Goal: Transaction & Acquisition: Purchase product/service

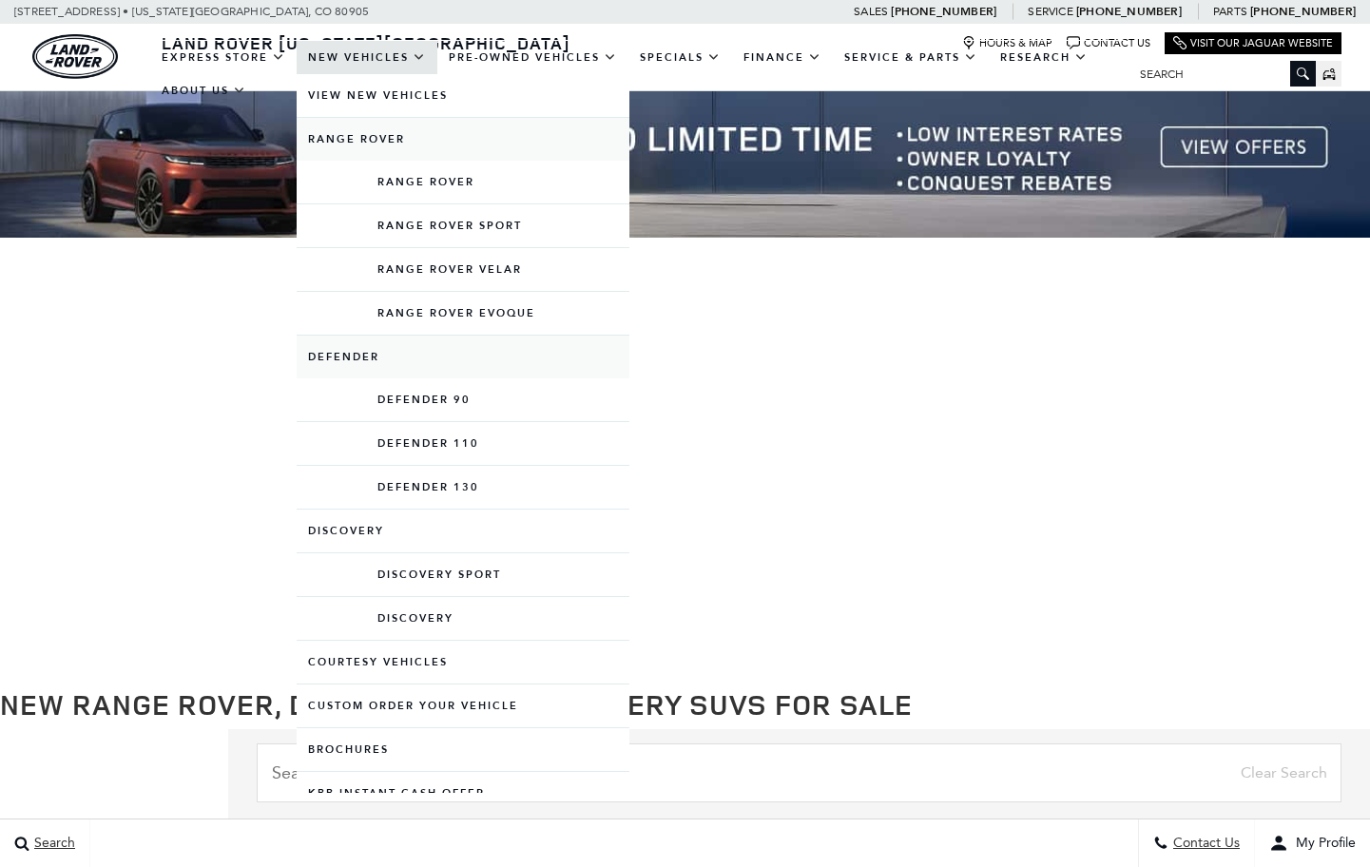
click at [438, 378] on link "Defender" at bounding box center [463, 357] width 333 height 43
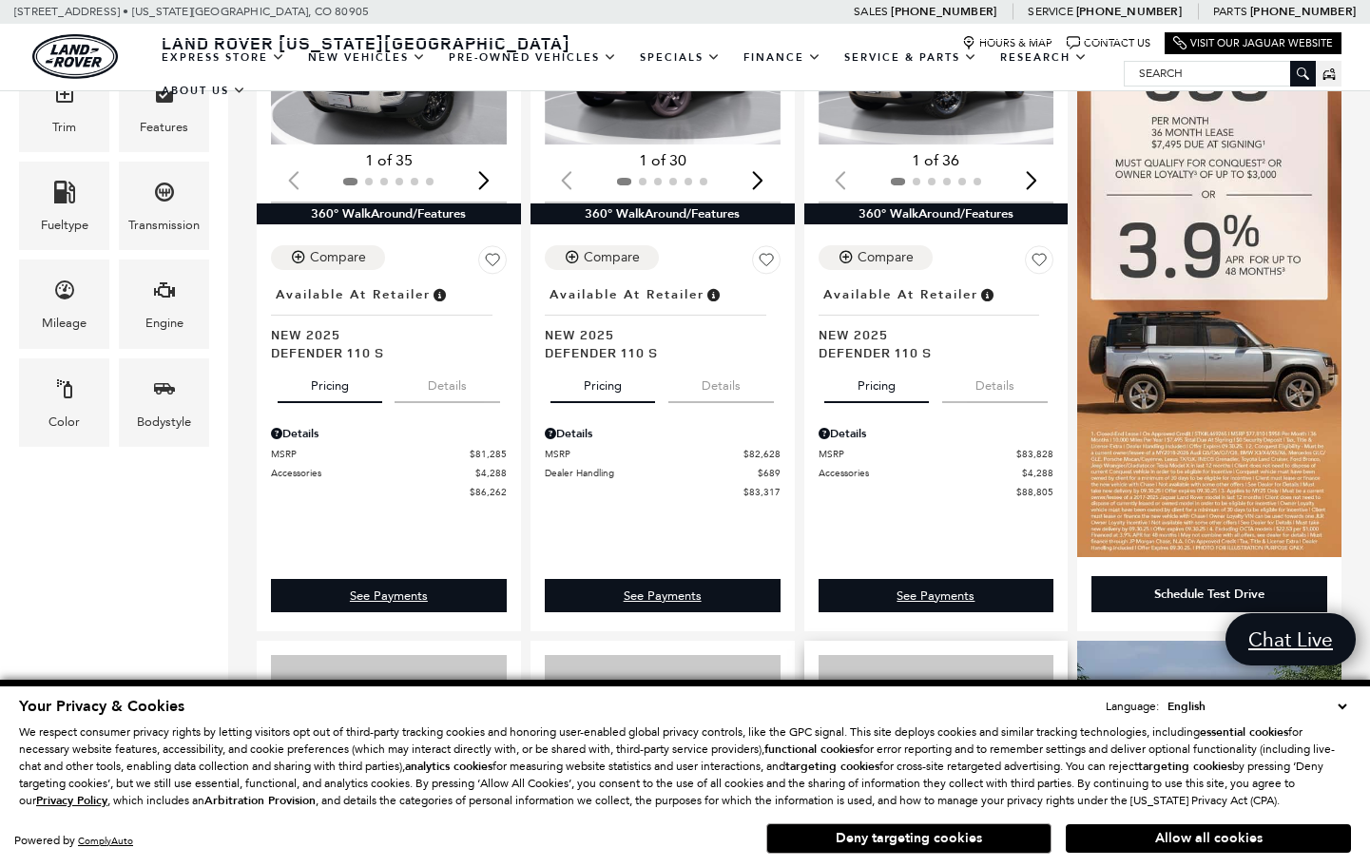
scroll to position [932, 0]
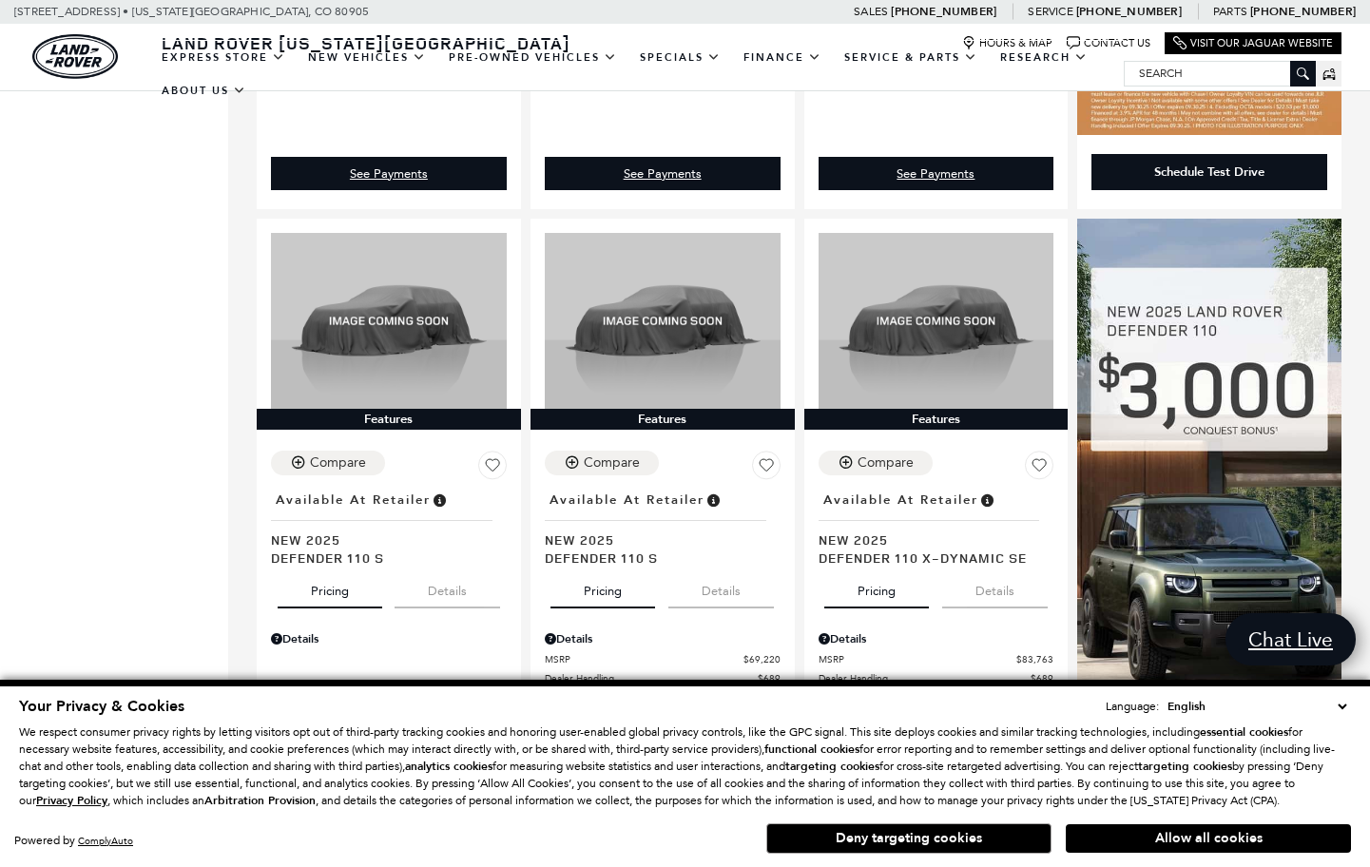
click at [1184, 861] on div "Your Privacy & Cookies Language: English Spanish / Español English / [GEOGRAPHI…" at bounding box center [685, 773] width 1370 height 187
click at [1184, 848] on button "Allow all cookies" at bounding box center [1208, 838] width 285 height 29
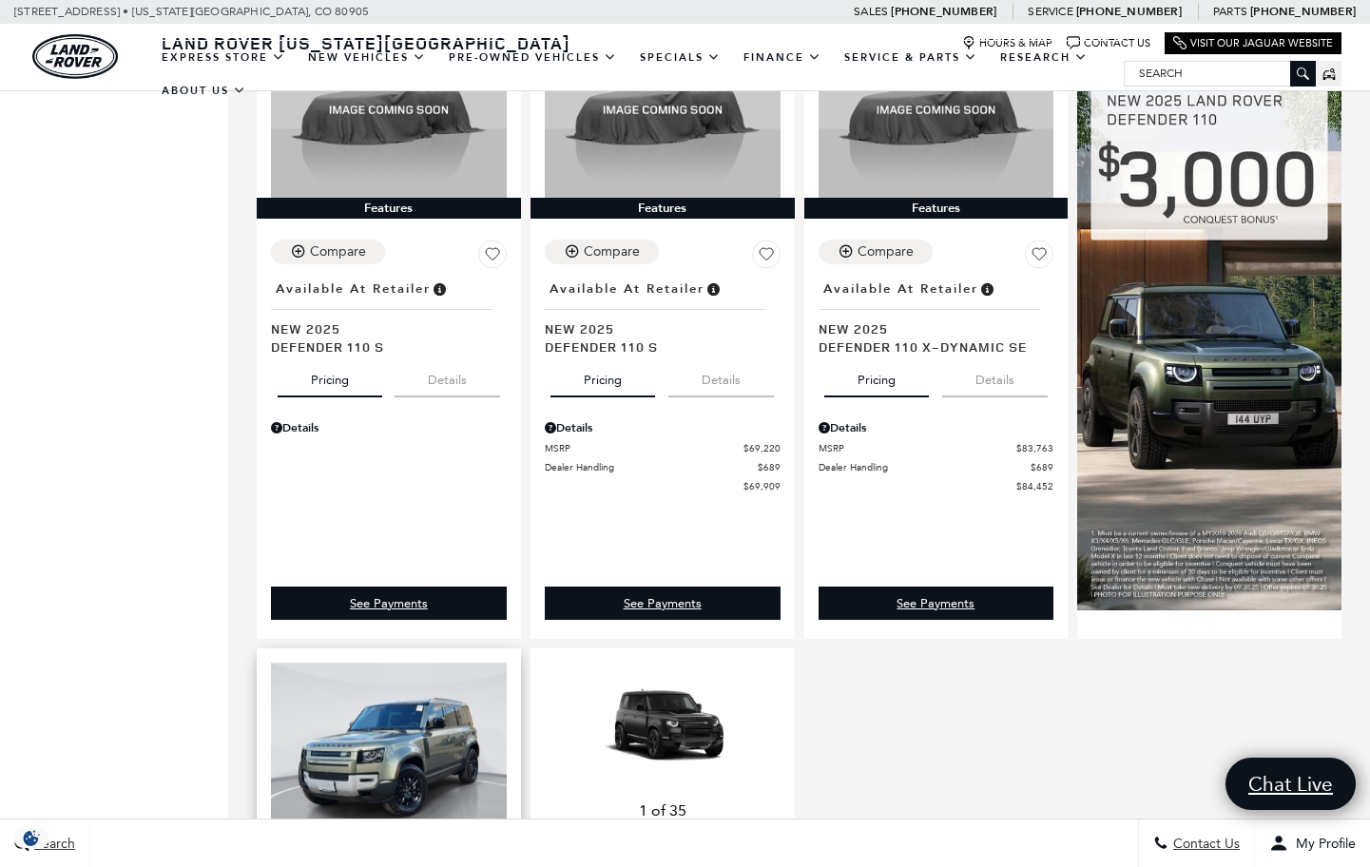
scroll to position [167, 0]
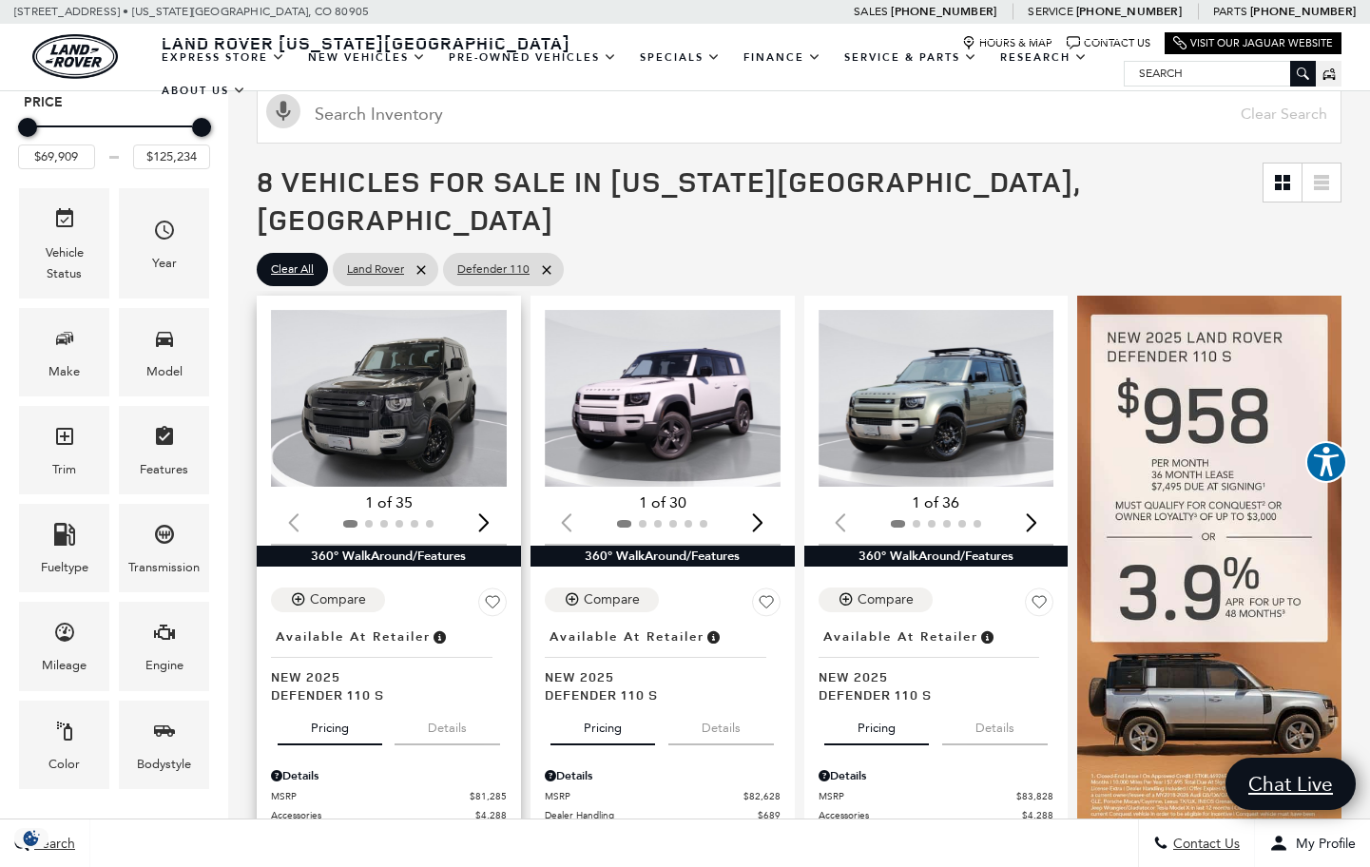
click at [389, 343] on img "1 / 2" at bounding box center [389, 398] width 236 height 177
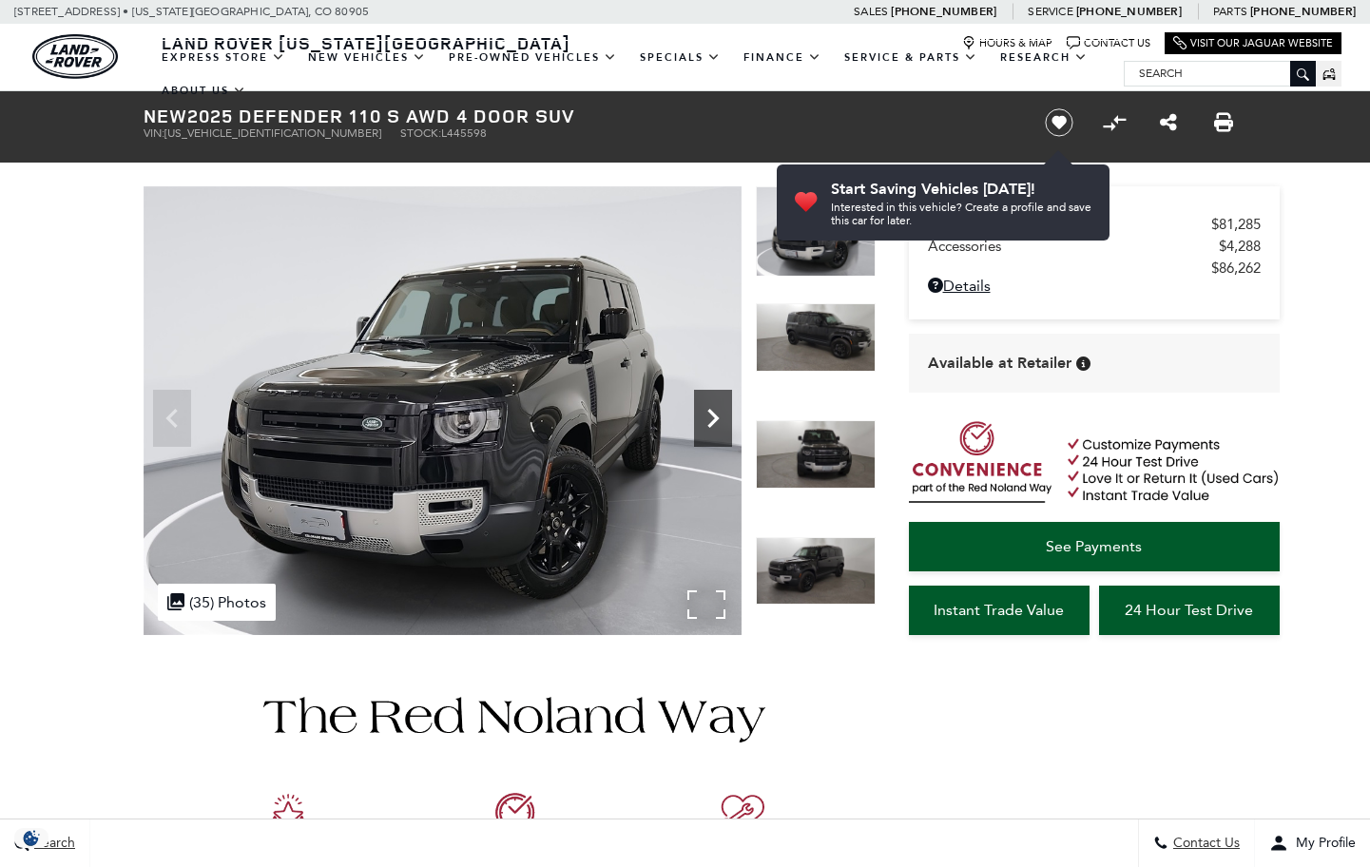
click at [704, 408] on icon "Next" at bounding box center [713, 418] width 38 height 38
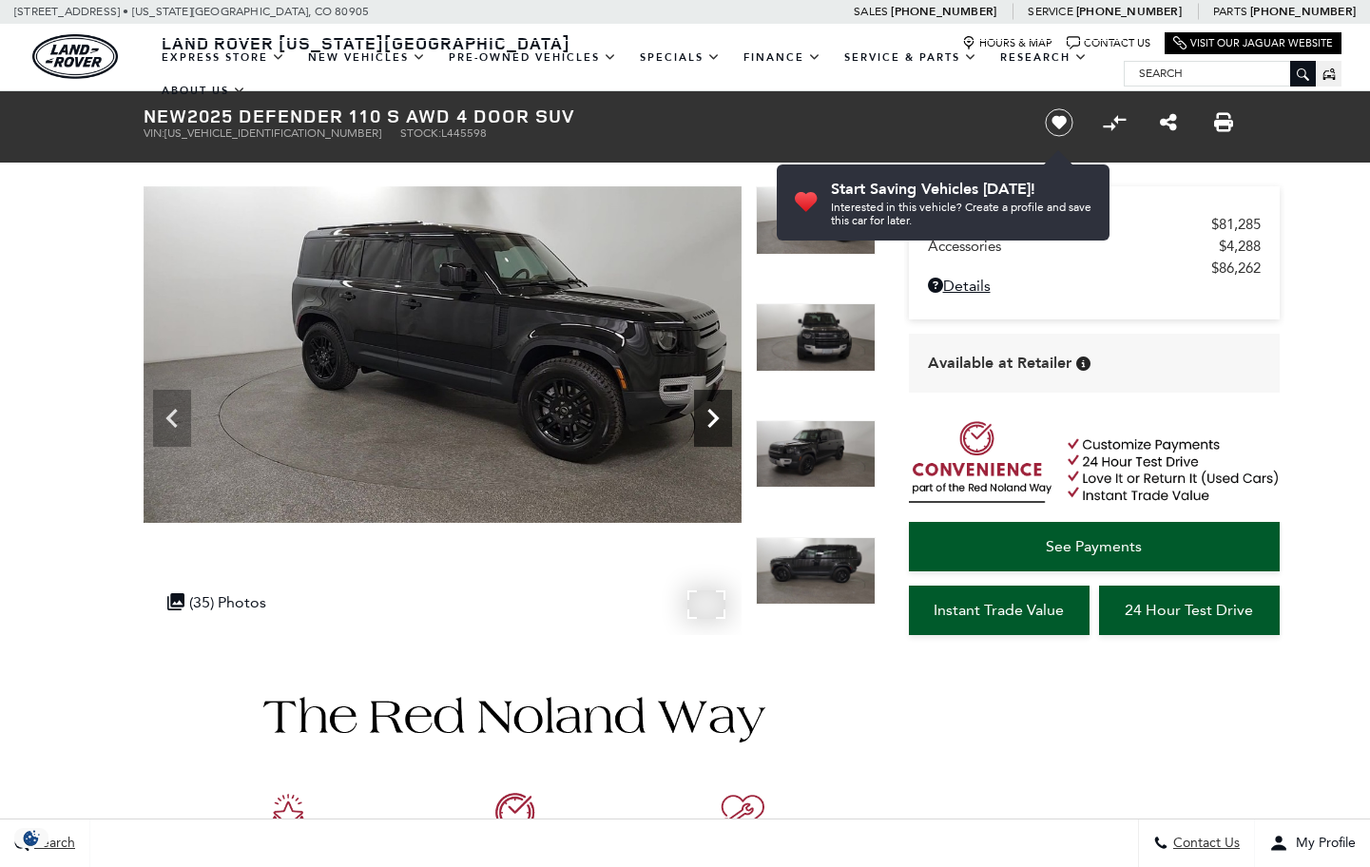
click at [717, 404] on icon "Next" at bounding box center [713, 418] width 38 height 38
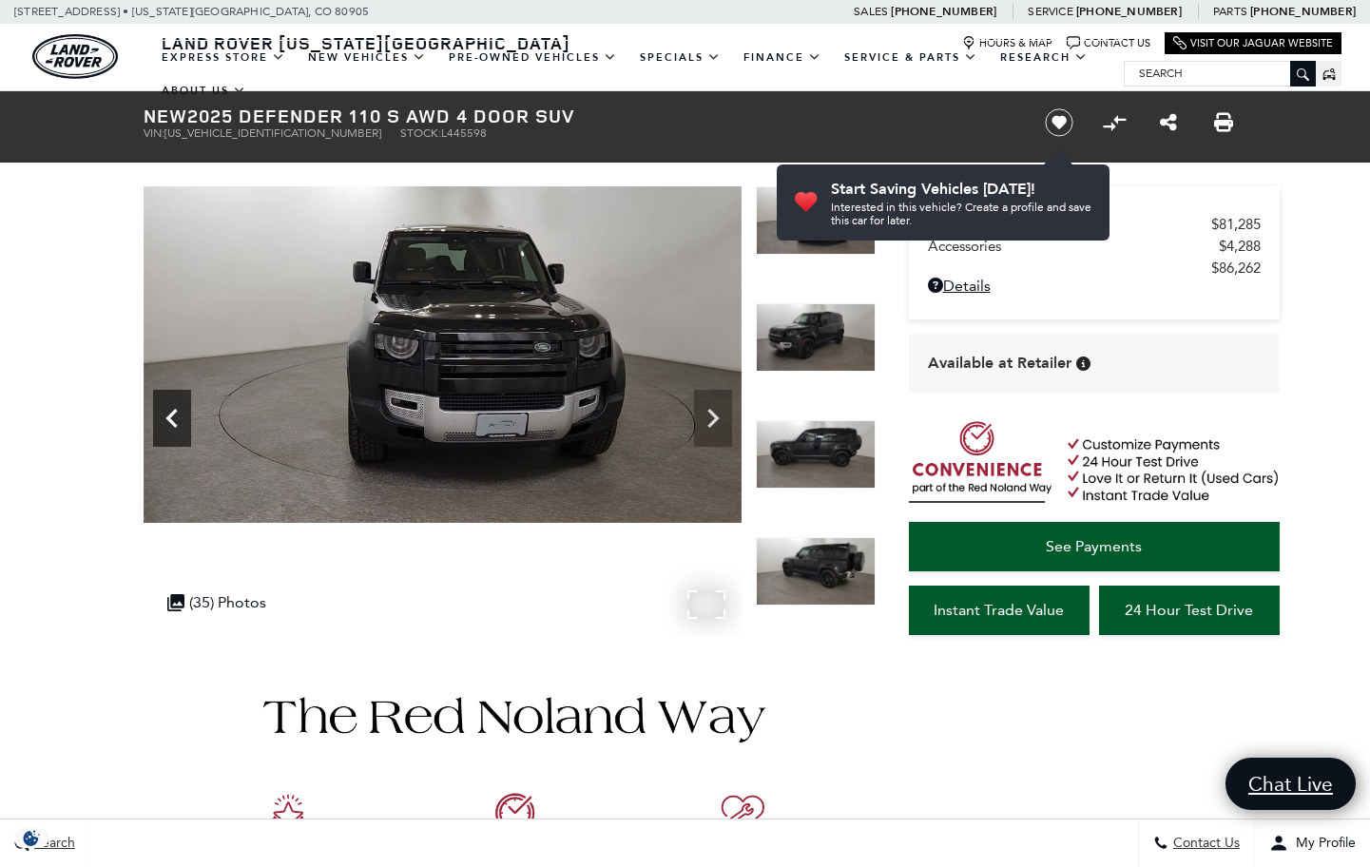
click at [170, 408] on icon "Previous" at bounding box center [172, 418] width 38 height 38
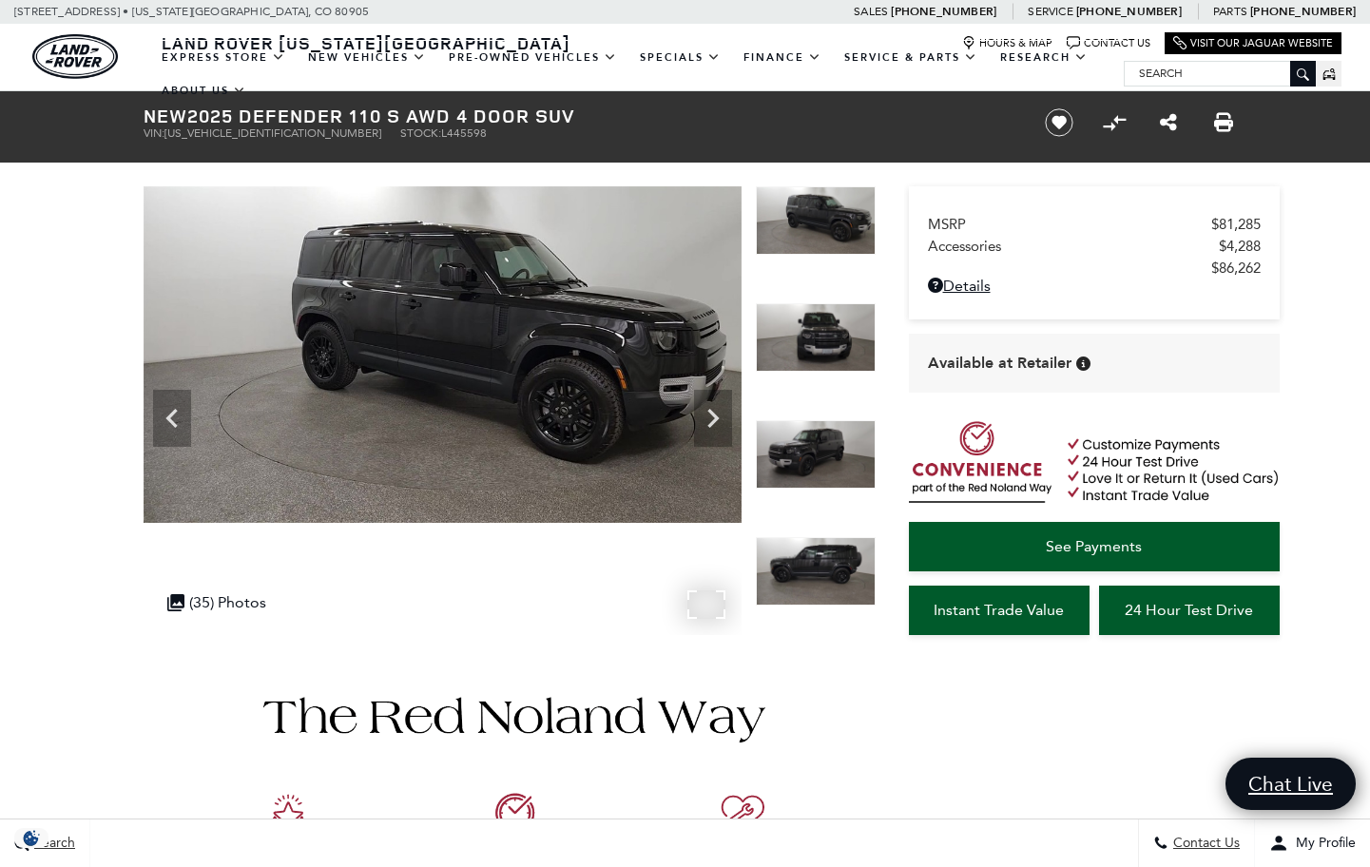
click at [692, 403] on img at bounding box center [443, 354] width 598 height 337
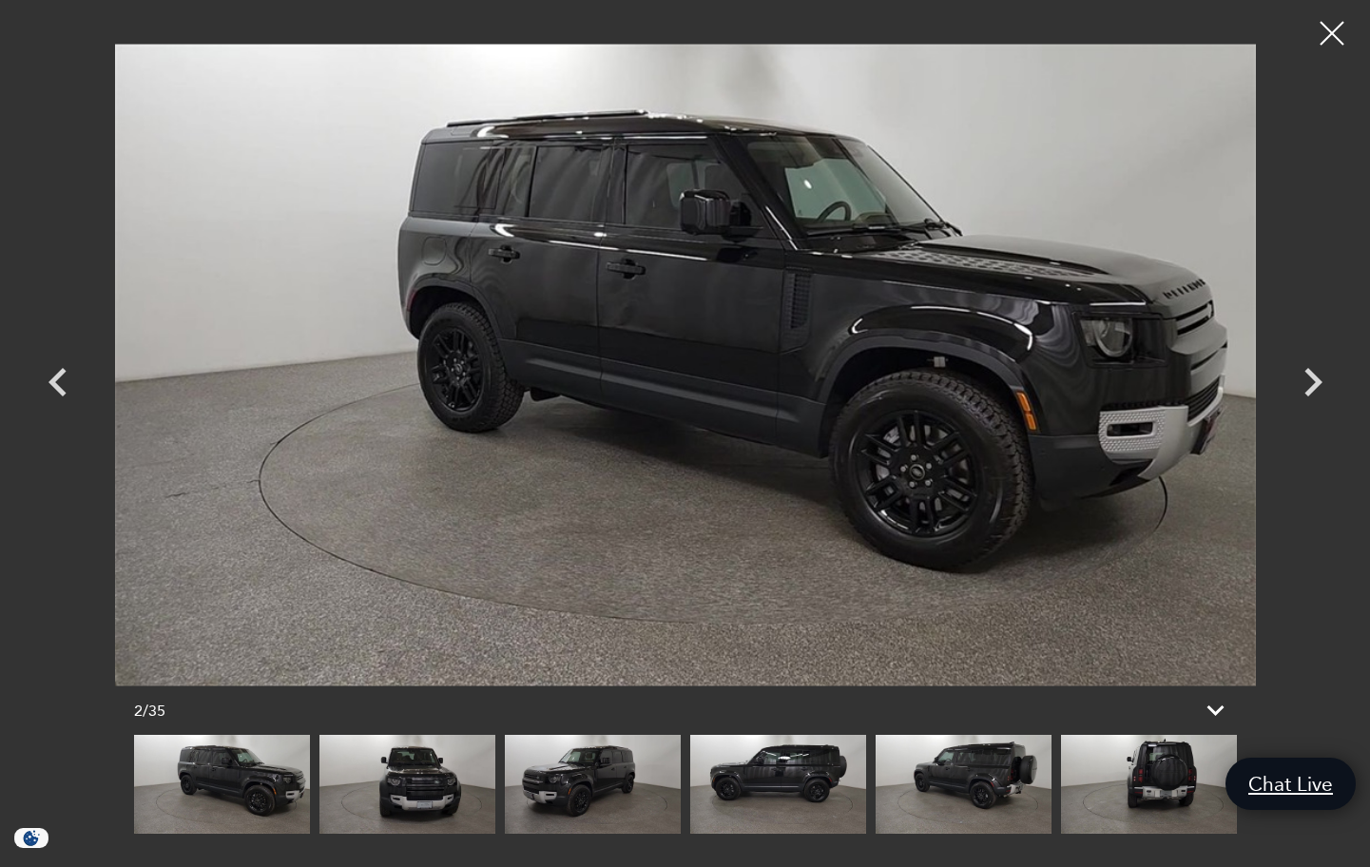
scroll to position [59, 0]
drag, startPoint x: 958, startPoint y: 732, endPoint x: 972, endPoint y: 760, distance: 31.0
click at [959, 734] on div "2 / 35" at bounding box center [685, 710] width 1141 height 49
click at [973, 761] on img at bounding box center [964, 784] width 176 height 99
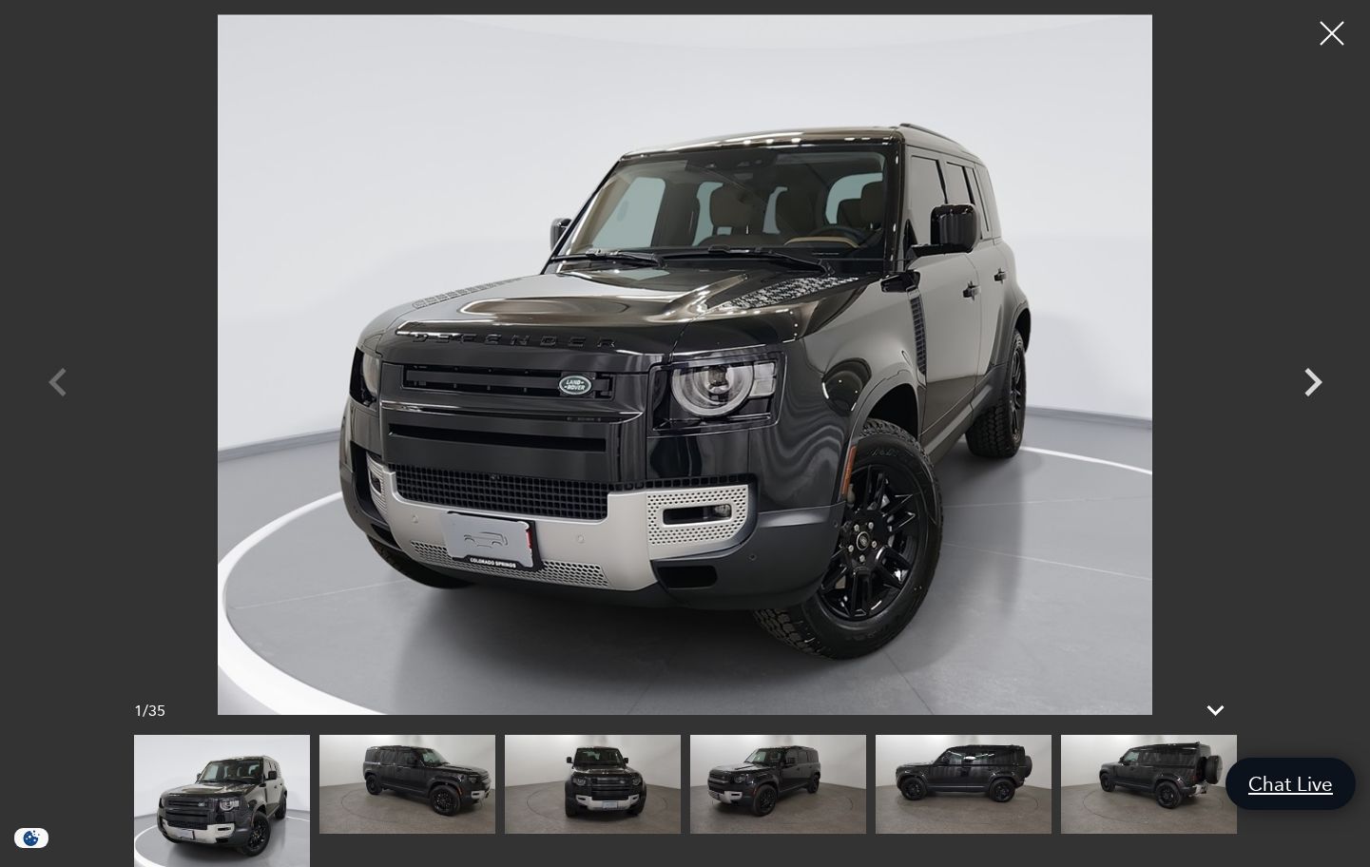
scroll to position [65, 0]
click at [830, 762] on img at bounding box center [778, 784] width 176 height 99
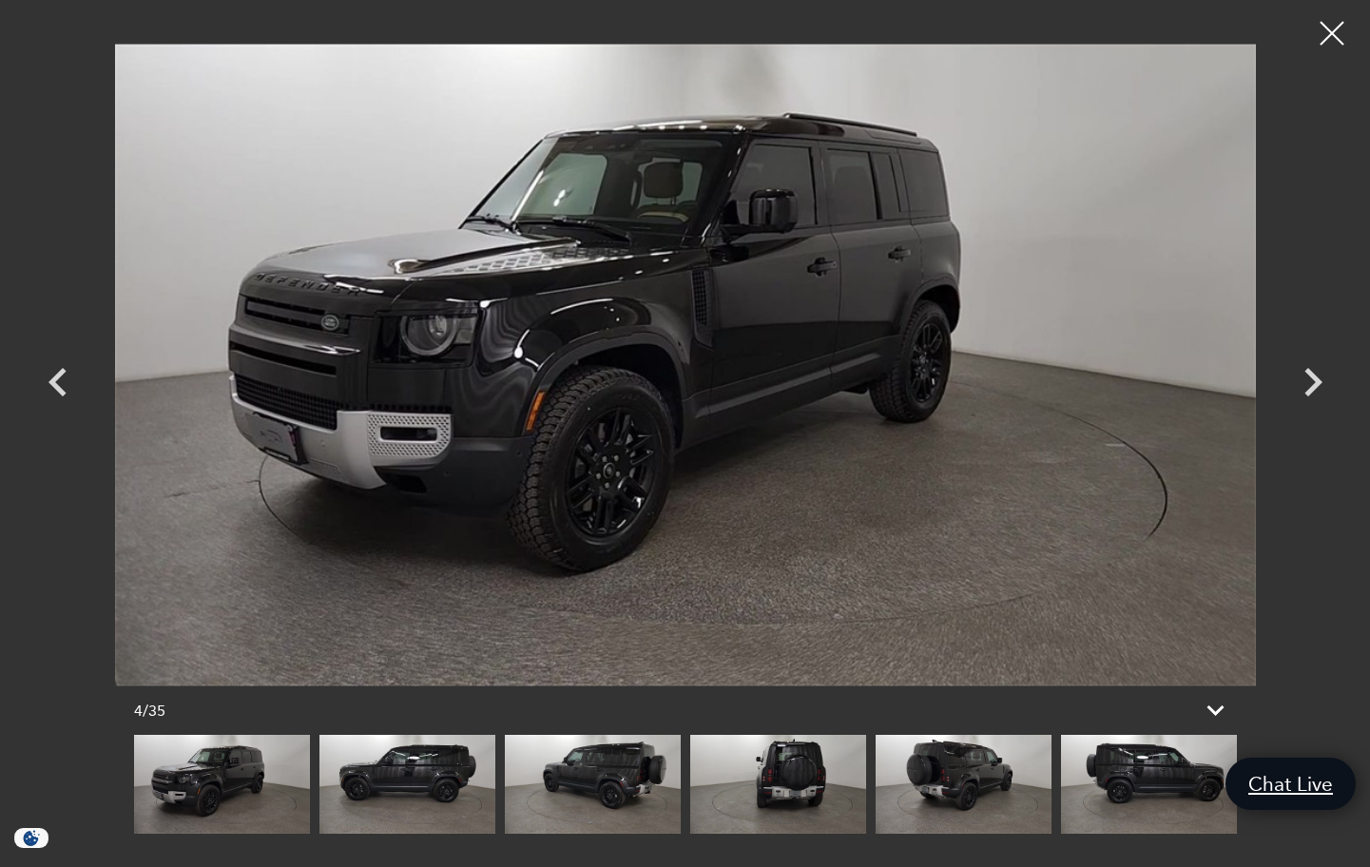
click at [988, 784] on img at bounding box center [964, 784] width 176 height 99
click at [1146, 786] on img at bounding box center [1149, 784] width 176 height 99
click at [1122, 780] on img at bounding box center [1149, 784] width 176 height 99
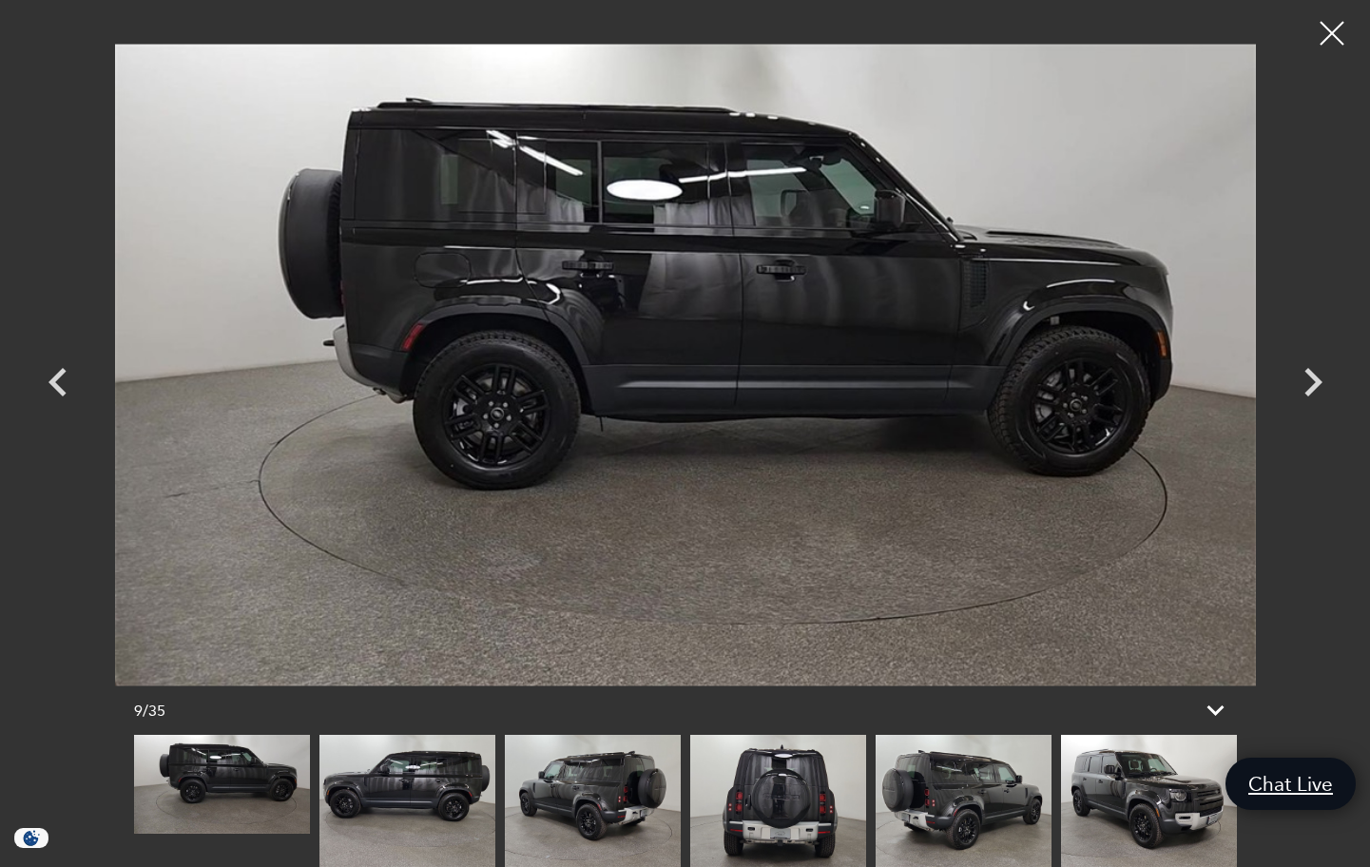
scroll to position [621, 0]
click at [1321, 38] on div at bounding box center [1332, 34] width 50 height 50
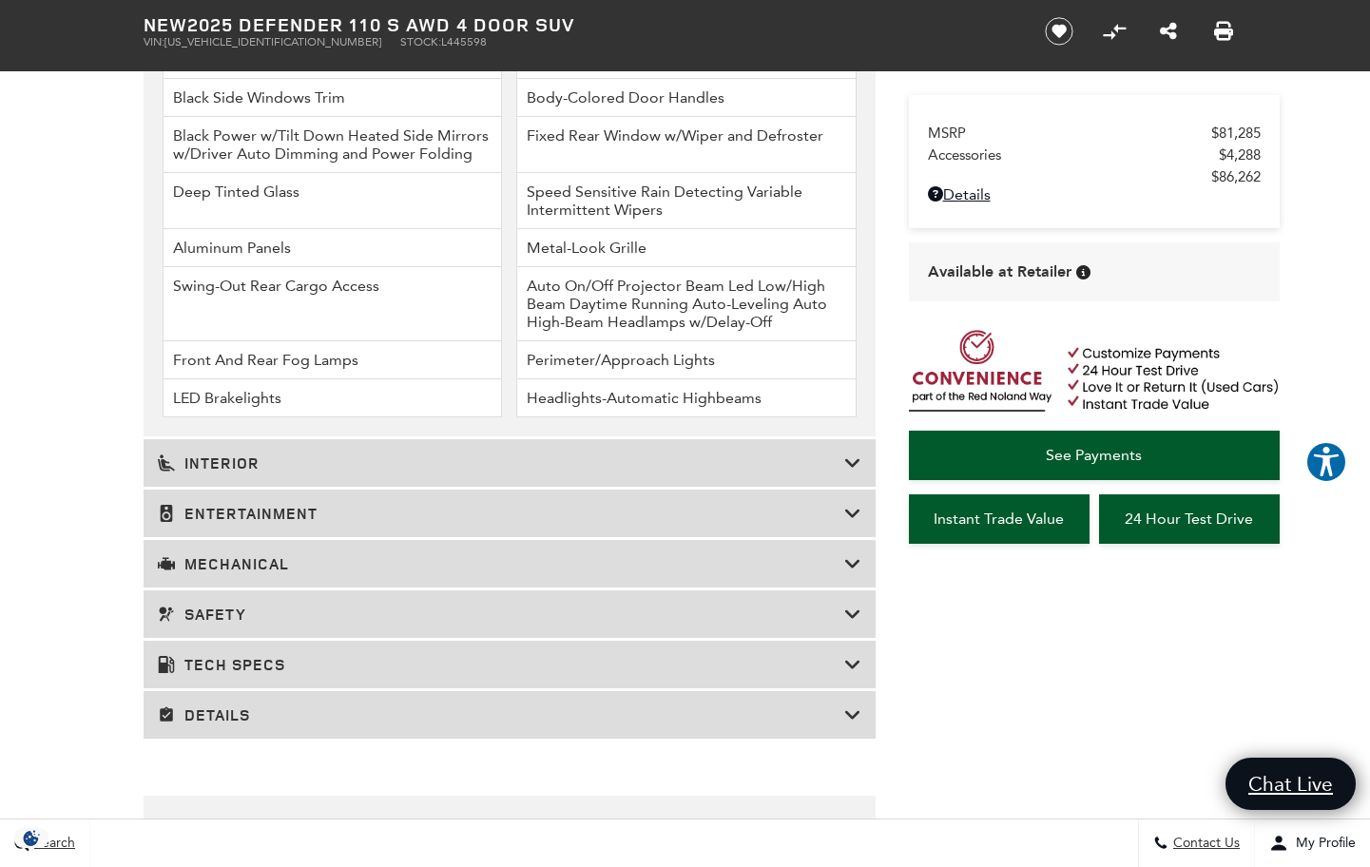
scroll to position [3128, 0]
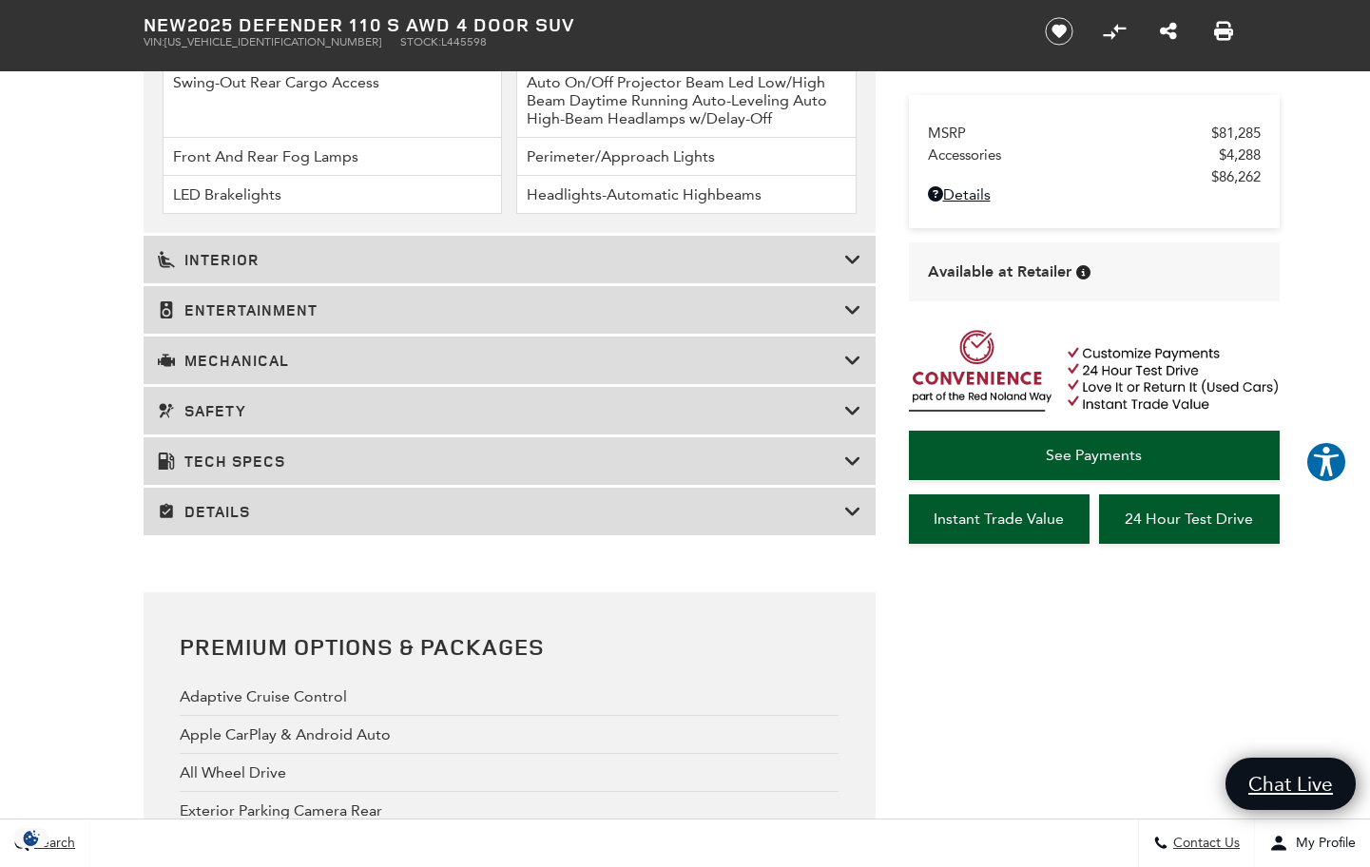
click at [222, 521] on h3 "Details" at bounding box center [501, 511] width 687 height 19
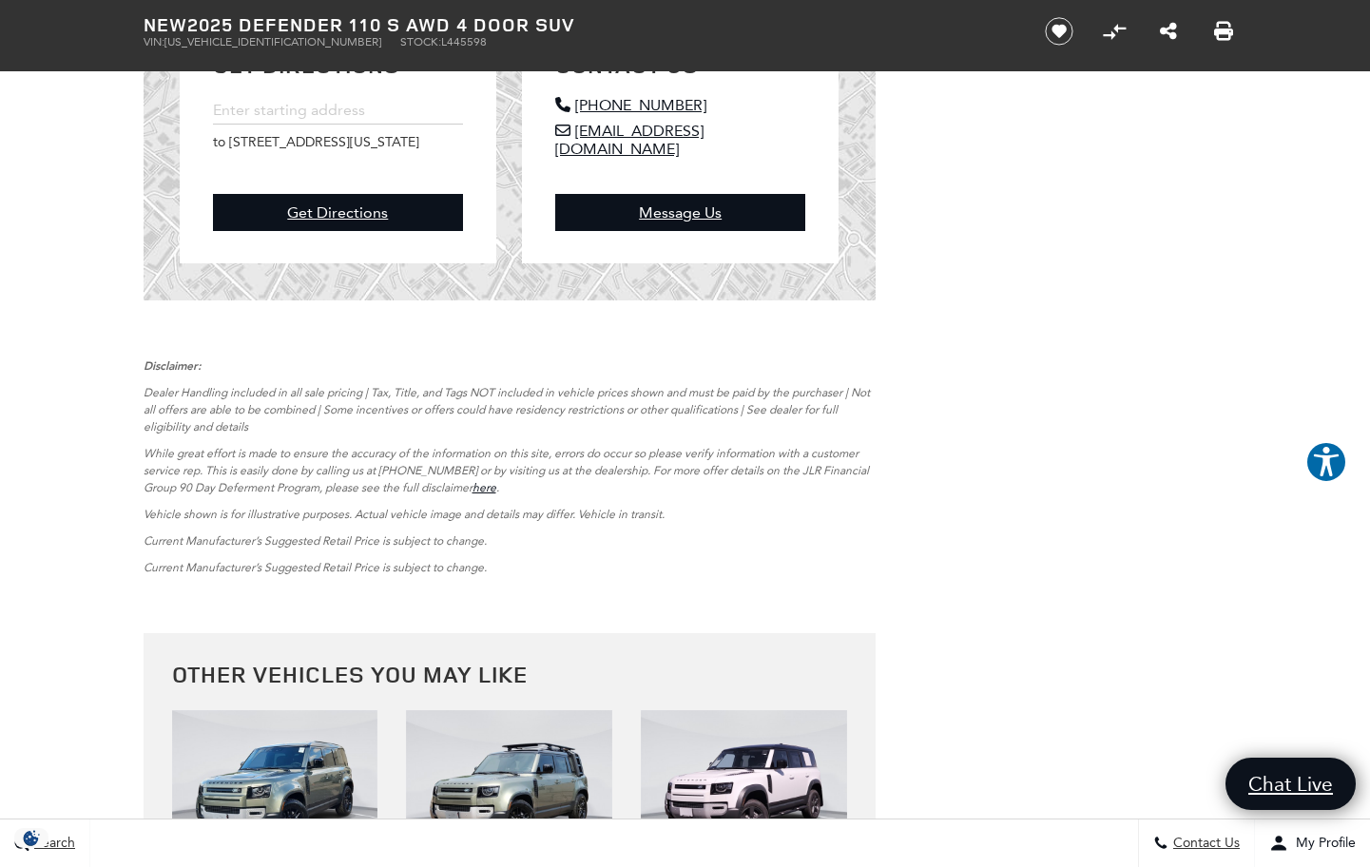
scroll to position [8094, 0]
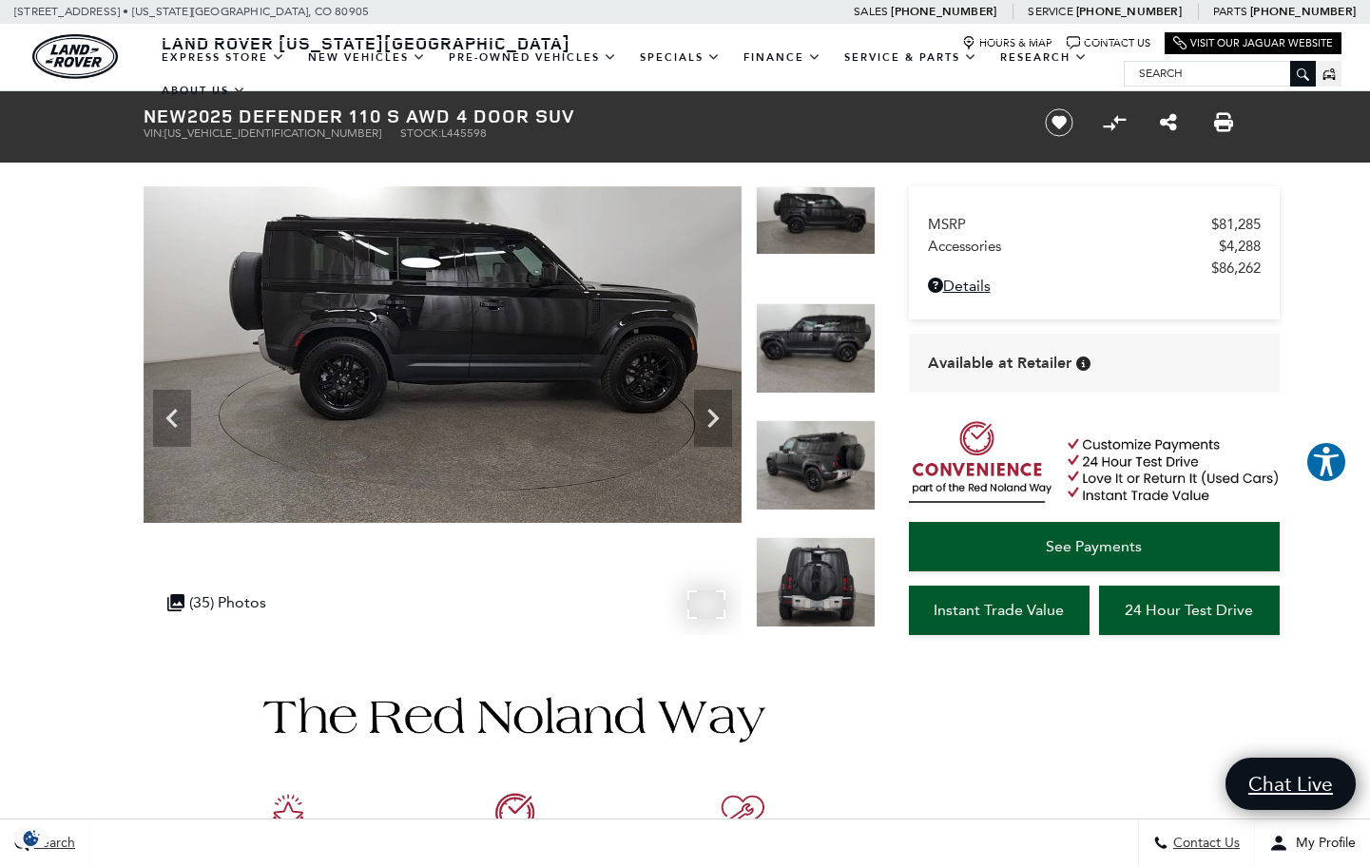
scroll to position [1, 0]
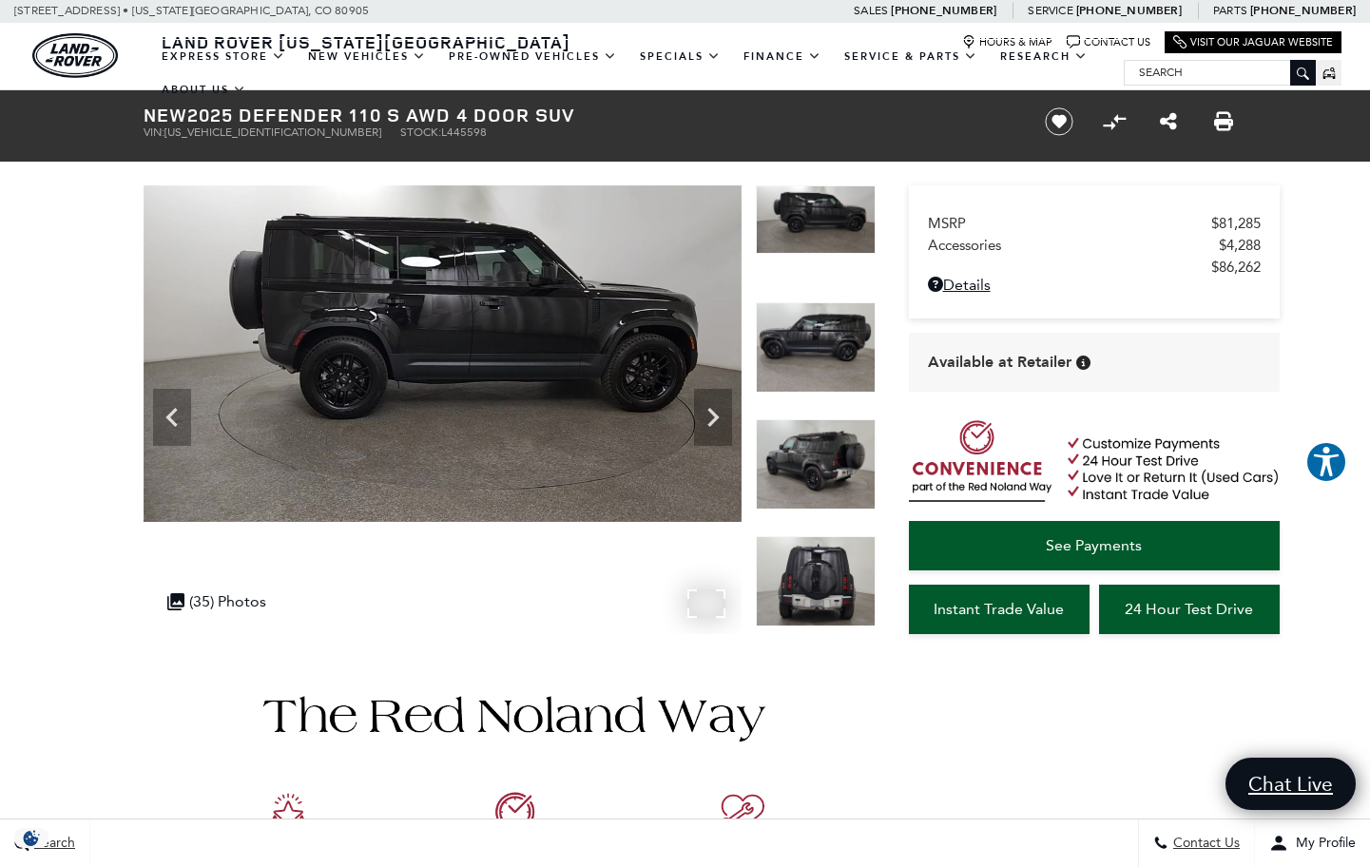
click at [380, 369] on img at bounding box center [443, 353] width 598 height 337
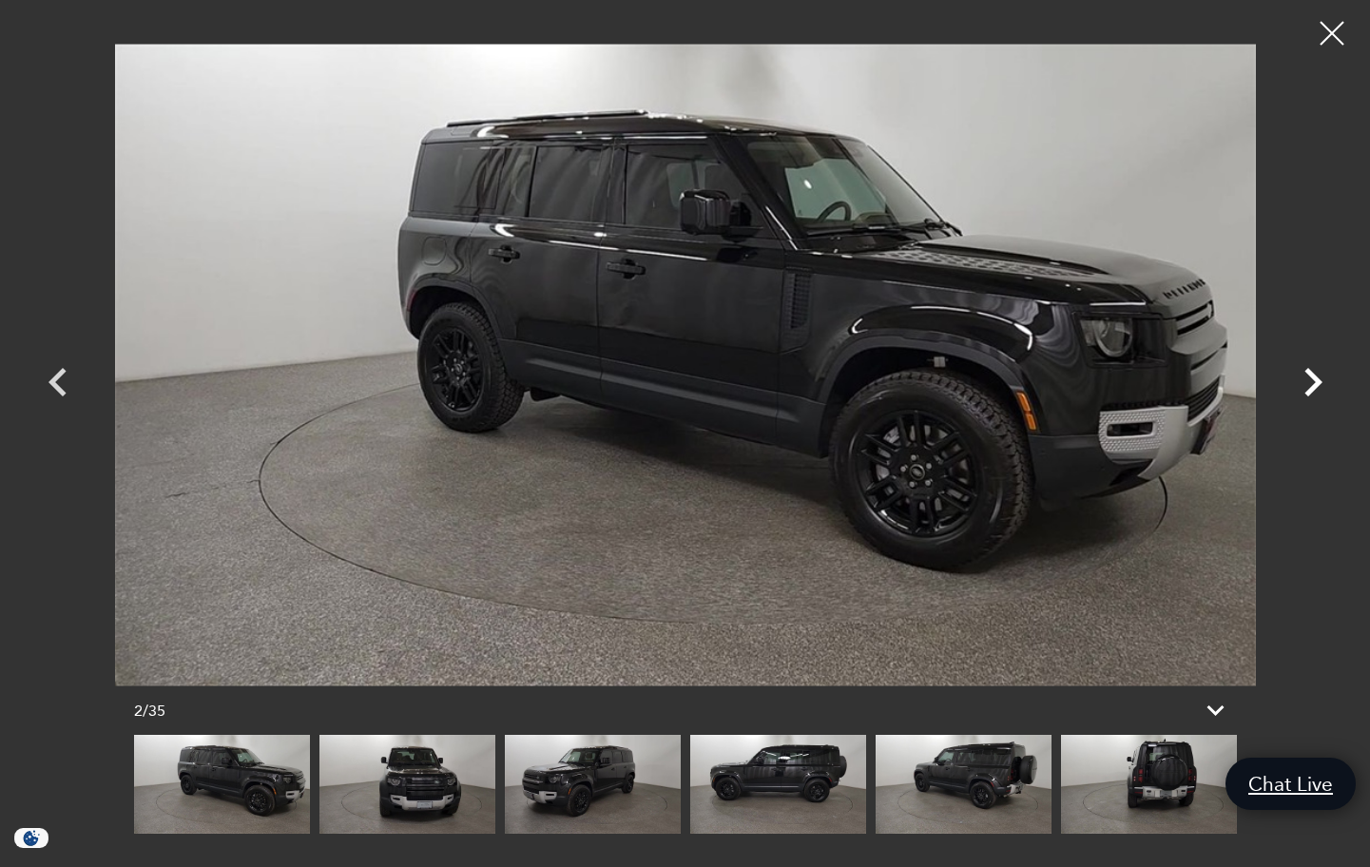
click at [1308, 382] on icon "Next" at bounding box center [1313, 382] width 57 height 57
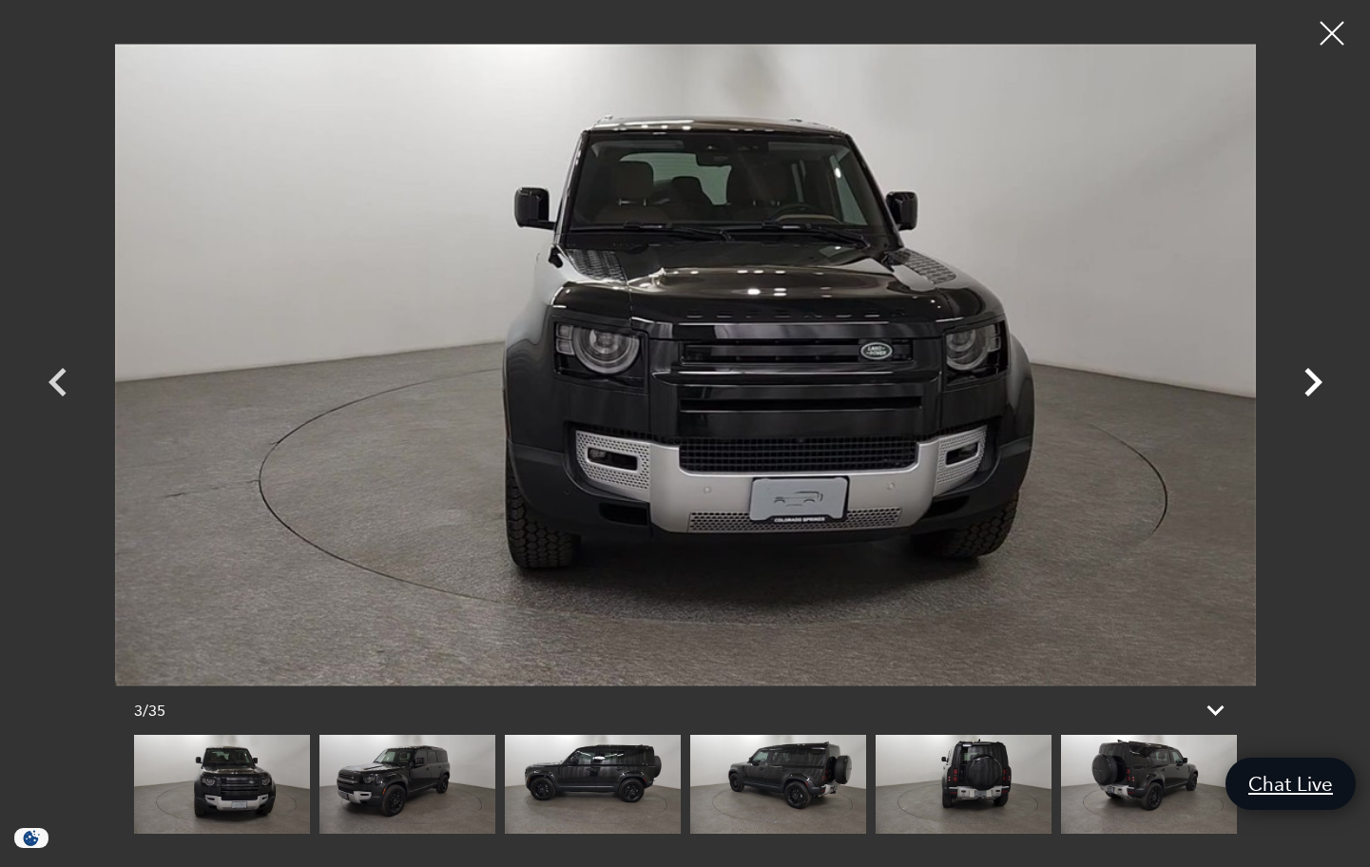
click at [1308, 382] on icon "Next" at bounding box center [1313, 382] width 57 height 57
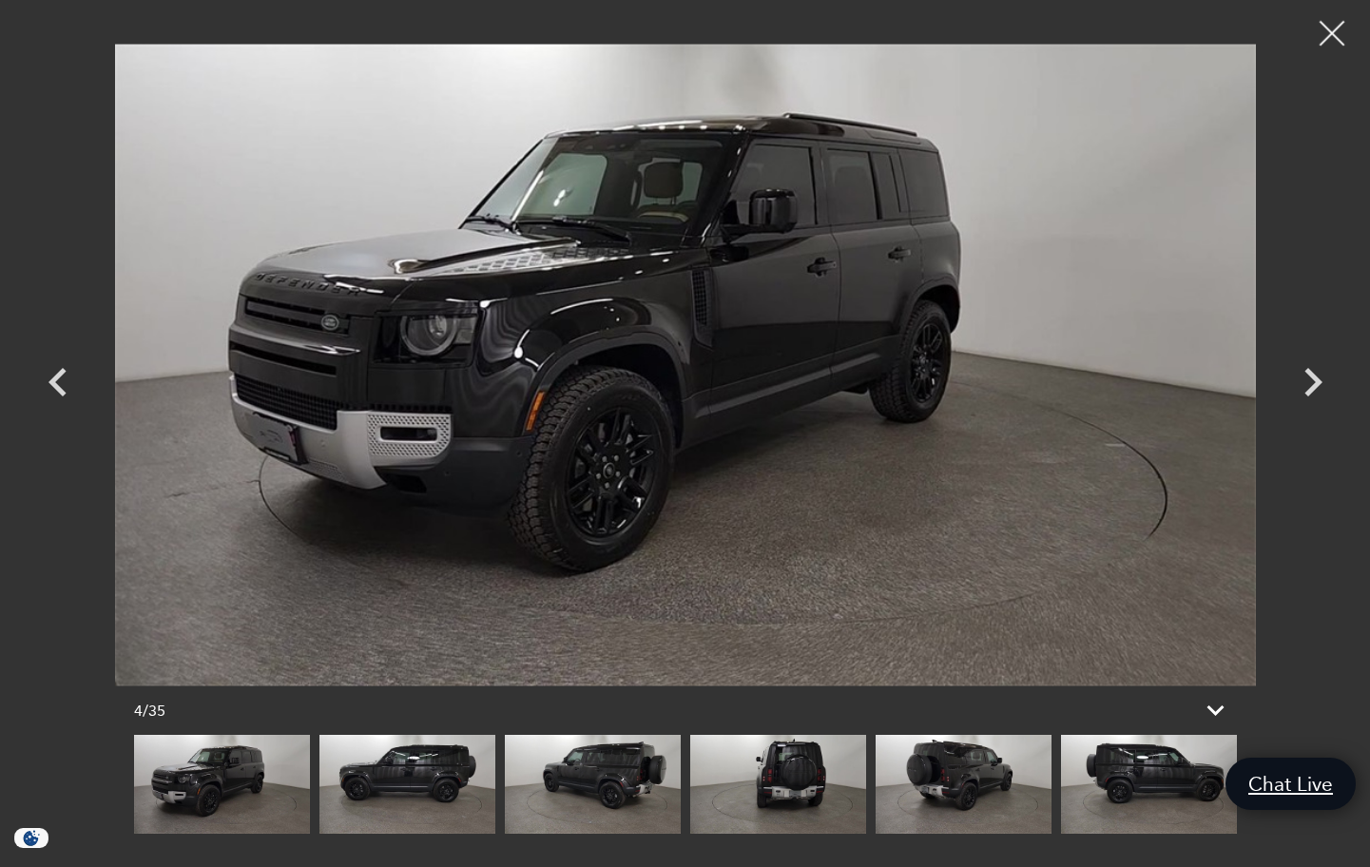
click at [1336, 29] on div at bounding box center [1332, 34] width 50 height 50
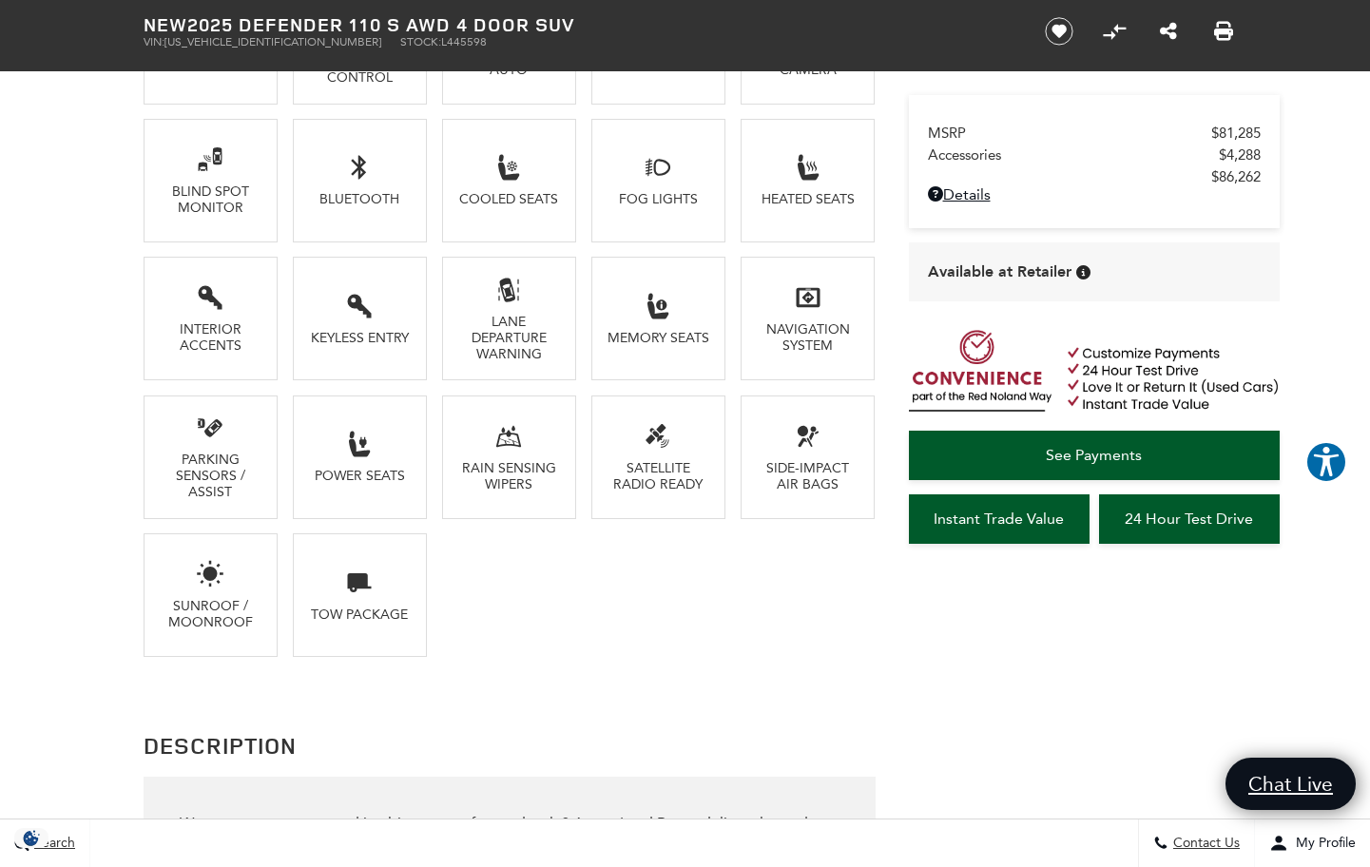
scroll to position [1282, 0]
